Goal: Find specific fact: Find specific fact

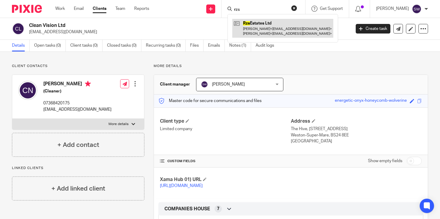
type input "rzs"
click at [259, 22] on link at bounding box center [283, 28] width 101 height 19
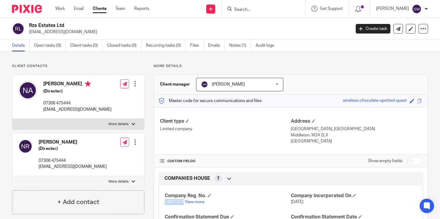
drag, startPoint x: 183, startPoint y: 202, endPoint x: 165, endPoint y: 203, distance: 18.0
click at [165, 203] on span "14875274" at bounding box center [174, 202] width 19 height 4
copy span "14875274"
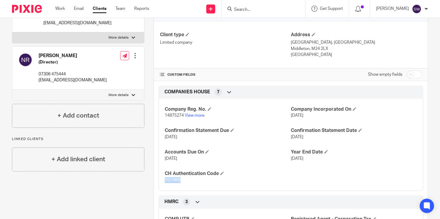
drag, startPoint x: 180, startPoint y: 180, endPoint x: 157, endPoint y: 180, distance: 23.0
click at [159, 180] on div "COMPANIES HOUSE 7 Company Reg. No. 14875274 View more Company Incorporated On 1…" at bounding box center [291, 138] width 265 height 105
copy span "YD74KB"
